Goal: Task Accomplishment & Management: Use online tool/utility

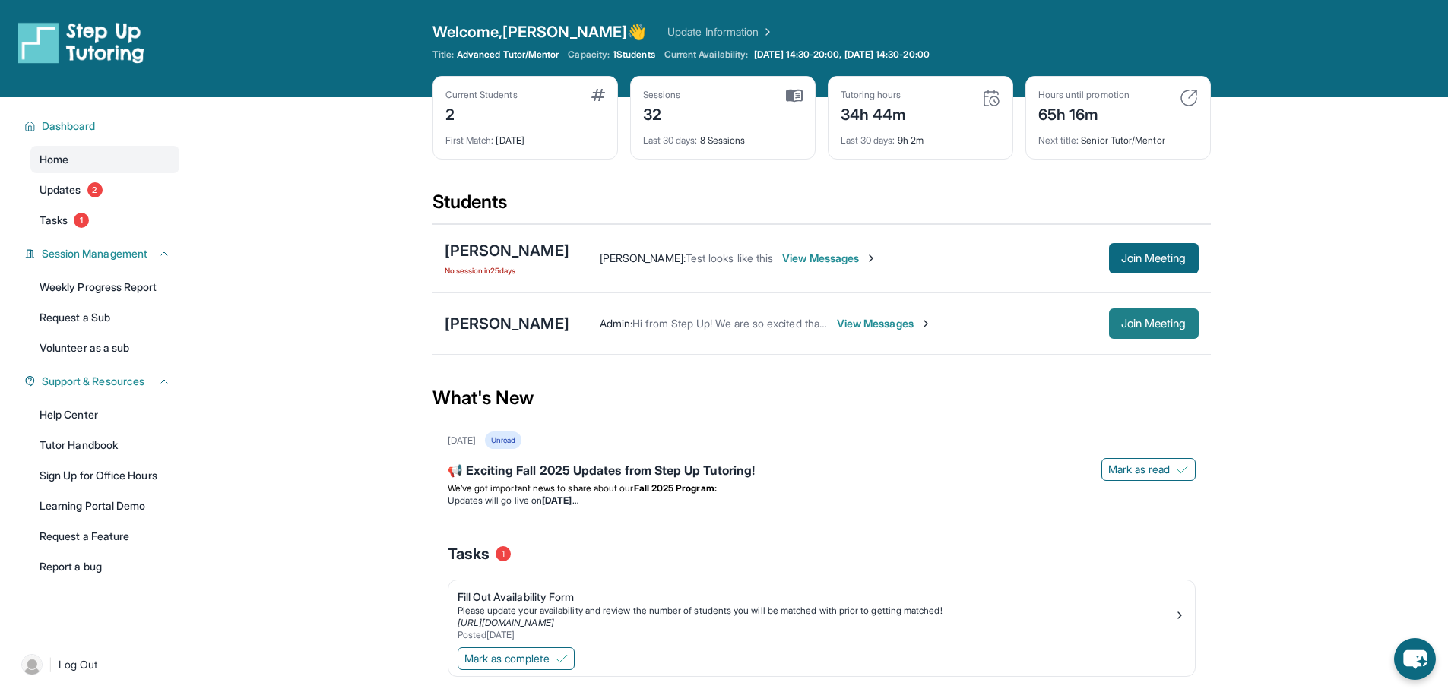
click at [1133, 337] on button "Join Meeting" at bounding box center [1154, 324] width 90 height 30
click at [348, 353] on main "Current Students 2 First Match : 3 months ago Sessions 32 Last 30 days : 8 Sess…" at bounding box center [821, 423] width 1253 height 653
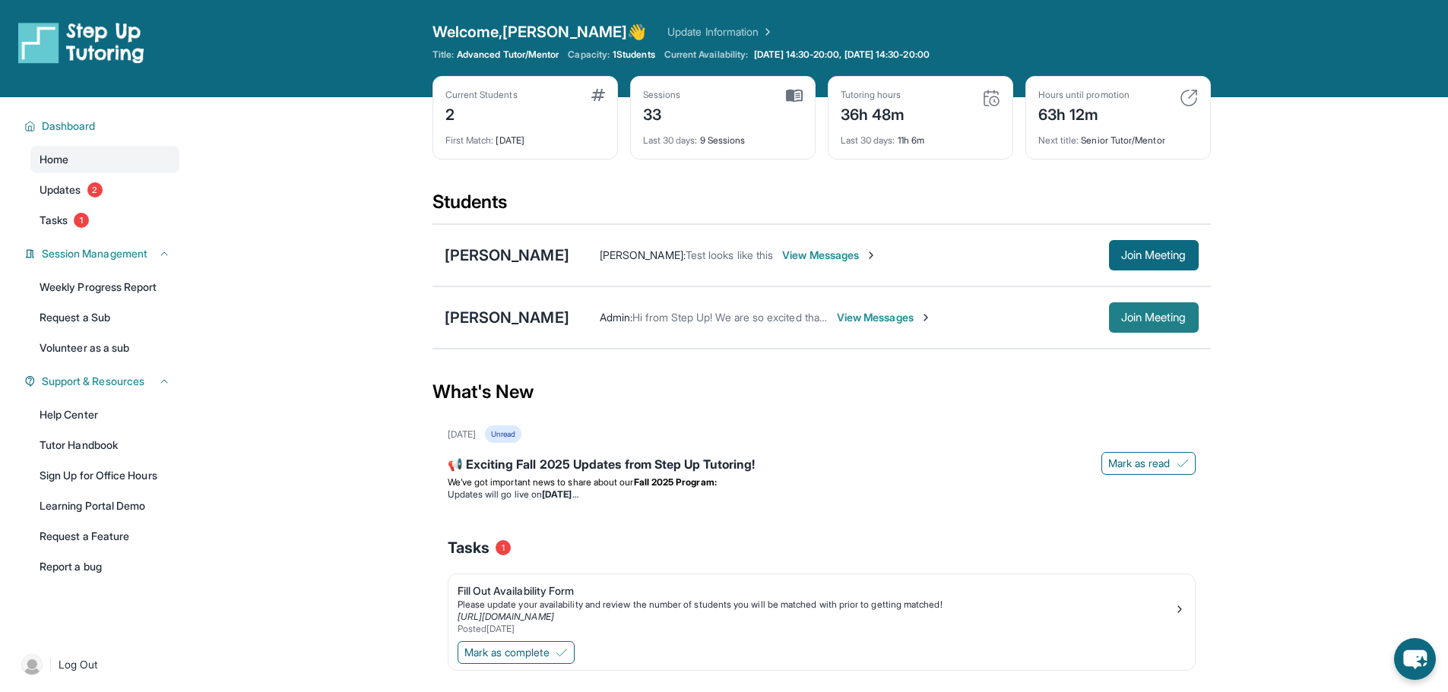
click at [1171, 318] on span "Join Meeting" at bounding box center [1153, 317] width 65 height 9
